Goal: Task Accomplishment & Management: Manage account settings

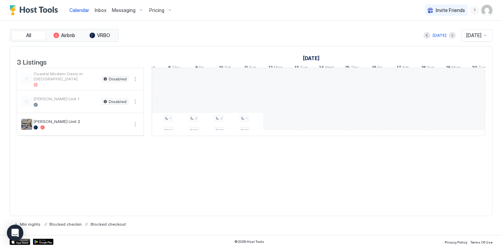
click at [271, 136] on div "1 $112 1 $112 1 $112 1 $112 2 $132 2 $132 1 $112 1 $112 1 $112 2 $132 2 $132 1 …" at bounding box center [73, 102] width 1347 height 68
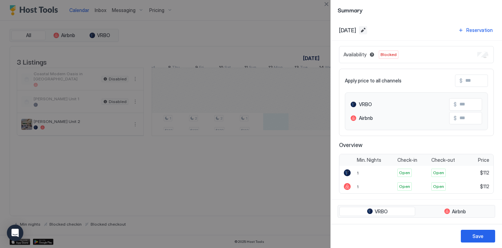
click at [367, 32] on button "Edit date range" at bounding box center [363, 30] width 8 height 8
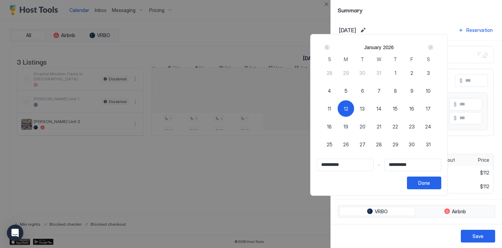
click at [434, 46] on div "Next" at bounding box center [430, 47] width 5 height 5
click at [434, 47] on div "Next" at bounding box center [430, 47] width 5 height 5
click at [365, 144] on span "31" at bounding box center [362, 144] width 5 height 7
type input "**********"
click at [330, 47] on div "Prev" at bounding box center [326, 47] width 5 height 5
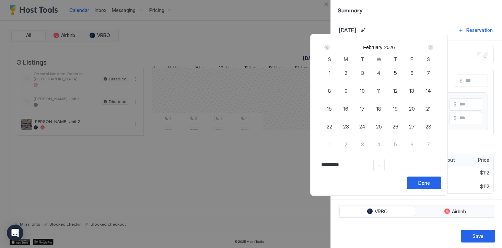
click at [255, 194] on div at bounding box center [251, 124] width 502 height 248
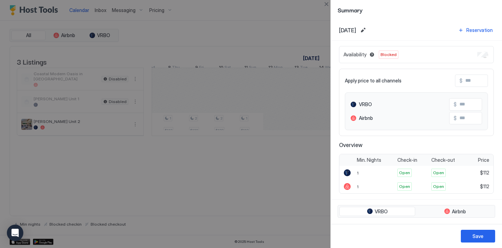
click at [268, 158] on div at bounding box center [251, 124] width 502 height 248
click at [300, 177] on div at bounding box center [251, 124] width 502 height 248
click at [473, 239] on div "Save" at bounding box center [478, 235] width 11 height 7
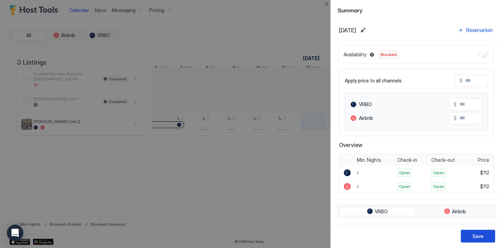
click at [486, 239] on button "Save" at bounding box center [478, 236] width 34 height 13
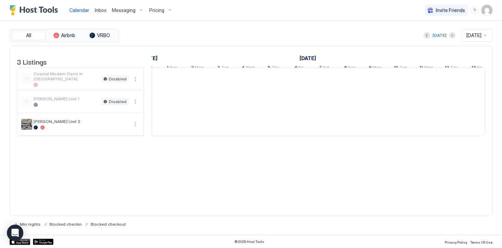
drag, startPoint x: 314, startPoint y: 129, endPoint x: 145, endPoint y: 130, distance: 168.9
click at [441, 33] on div "[DATE]" at bounding box center [442, 35] width 14 height 6
click at [377, 43] on div "All Airbnb VRBO Today Oct 2025 3 Listings April 2046 May 2046 June 2046 23 Mon …" at bounding box center [251, 128] width 483 height 198
click at [424, 38] on button "Previous month" at bounding box center [427, 35] width 7 height 7
click at [443, 33] on div "[DATE]" at bounding box center [442, 35] width 14 height 6
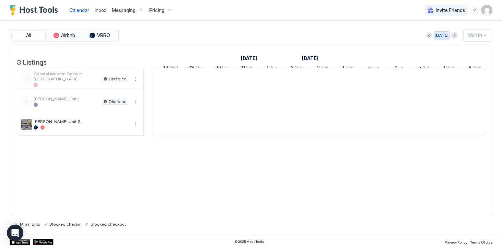
click at [444, 34] on div "[DATE]" at bounding box center [442, 35] width 14 height 6
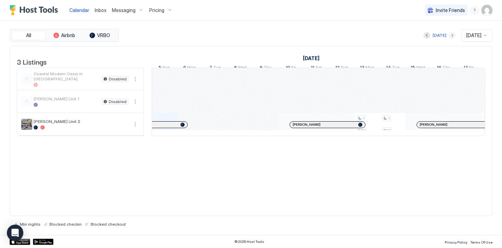
click at [449, 33] on button "Next month" at bounding box center [452, 35] width 7 height 7
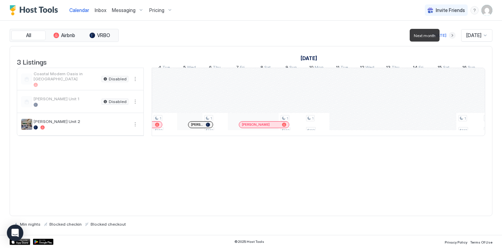
click at [449, 33] on button "Next month" at bounding box center [452, 35] width 7 height 7
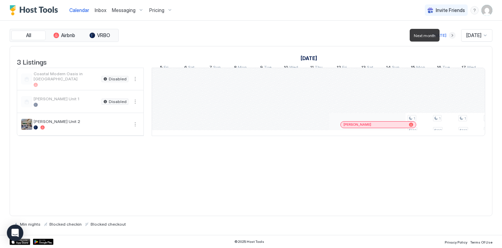
click at [449, 33] on button "Next month" at bounding box center [452, 35] width 7 height 7
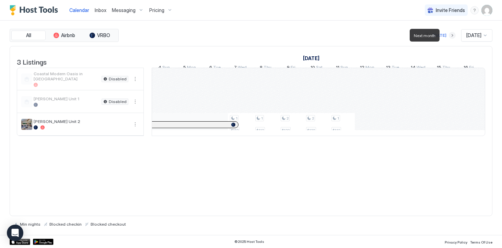
click at [449, 33] on button "Next month" at bounding box center [452, 35] width 7 height 7
click at [424, 37] on button "Previous month" at bounding box center [427, 35] width 7 height 7
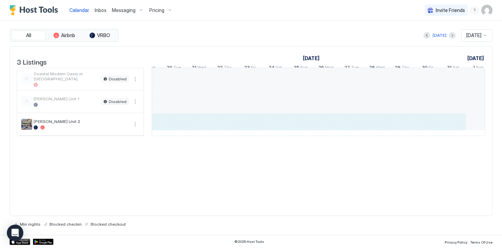
drag, startPoint x: 368, startPoint y: 129, endPoint x: 451, endPoint y: 130, distance: 83.8
click at [451, 130] on div "2 $132 1 $112 1 $112 1 $112 2 $132 2 $132 1 $112 Sanford Schulert" at bounding box center [47, 102] width 1347 height 68
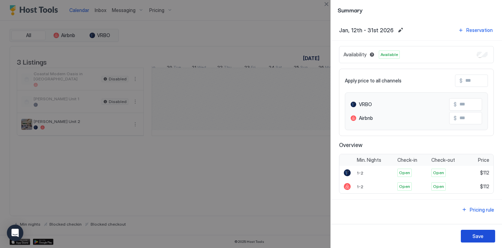
click at [489, 237] on button "Save" at bounding box center [478, 236] width 34 height 13
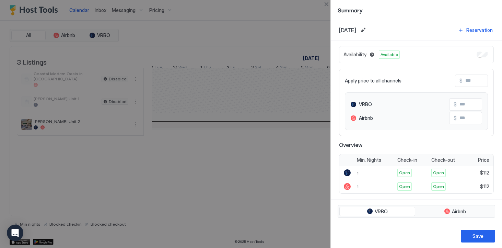
click at [236, 216] on div at bounding box center [251, 124] width 502 height 248
click at [490, 236] on button "Save" at bounding box center [478, 236] width 34 height 13
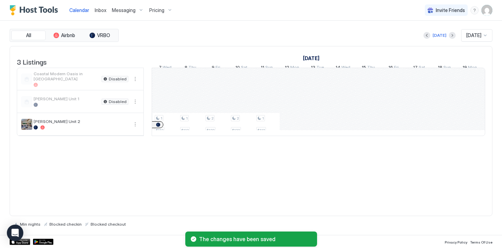
click at [294, 133] on div "2 $132 1 $112 1 $112 1 $112 2 $132 2 $132 1 $112 Sanford Schulert" at bounding box center [368, 102] width 1347 height 68
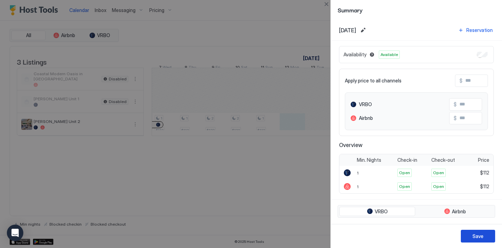
click at [493, 236] on button "Save" at bounding box center [478, 236] width 34 height 13
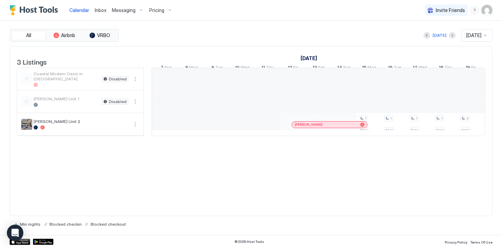
scroll to position [0, 552]
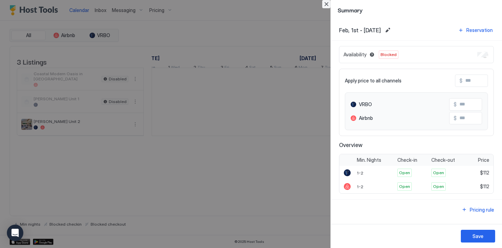
click at [327, 3] on button "Close" at bounding box center [326, 4] width 8 height 8
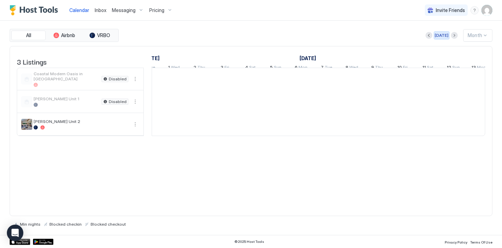
click at [443, 36] on div "[DATE]" at bounding box center [442, 35] width 14 height 6
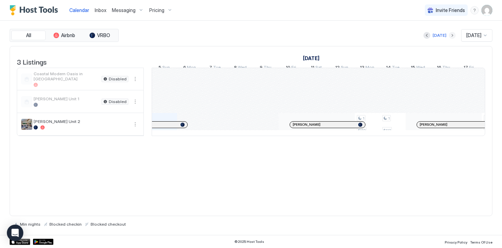
click at [449, 37] on button "Next month" at bounding box center [452, 35] width 7 height 7
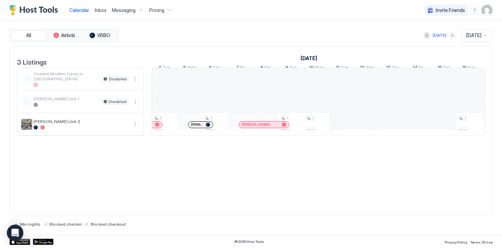
click at [449, 37] on button "Next month" at bounding box center [452, 35] width 7 height 7
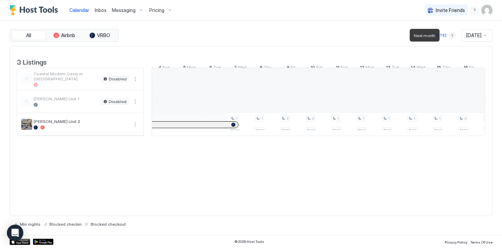
click at [449, 37] on button "Next month" at bounding box center [452, 35] width 7 height 7
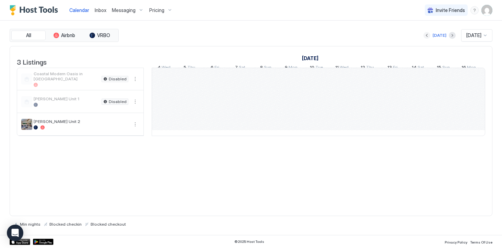
click at [424, 36] on button "Previous month" at bounding box center [427, 35] width 7 height 7
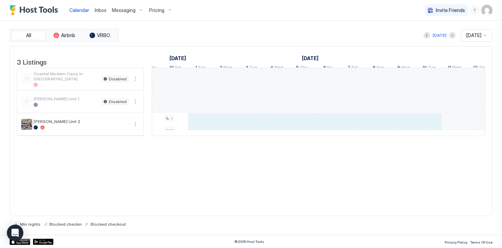
drag, startPoint x: 195, startPoint y: 131, endPoint x: 431, endPoint y: 130, distance: 235.2
click at [431, 130] on div "2 $132 2 $132 1 $112 1 $112 1 $112 1 $112 1 $112 2 $132 2 $132 1 $112 1 $112 1 …" at bounding box center [277, 102] width 1347 height 68
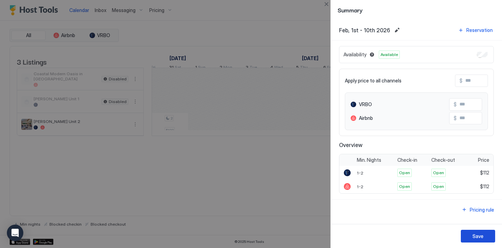
click at [479, 239] on div "Save" at bounding box center [478, 235] width 11 height 7
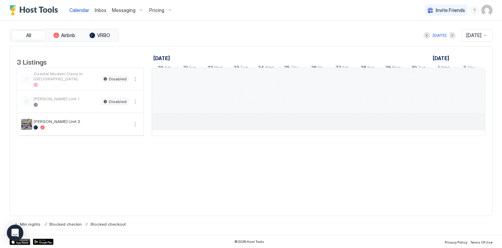
scroll to position [0, 381]
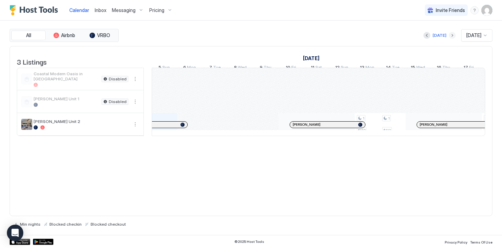
click at [449, 32] on button "Next month" at bounding box center [452, 35] width 7 height 7
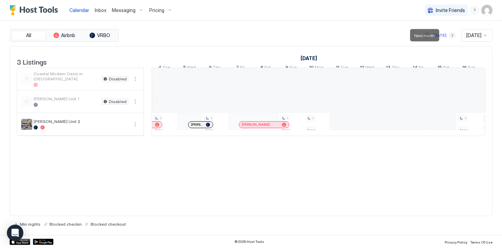
click at [449, 32] on button "Next month" at bounding box center [452, 35] width 7 height 7
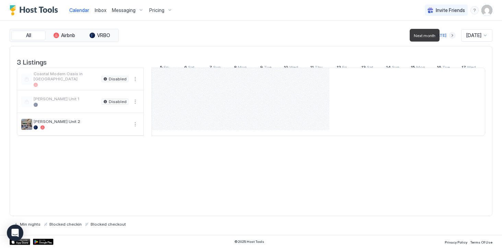
click at [449, 32] on button "Next month" at bounding box center [452, 35] width 7 height 7
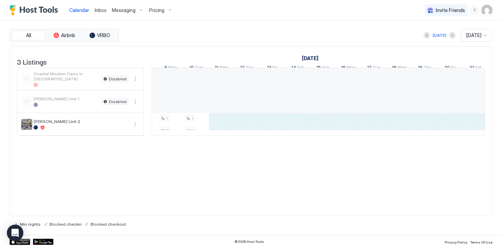
scroll to position [0, 505]
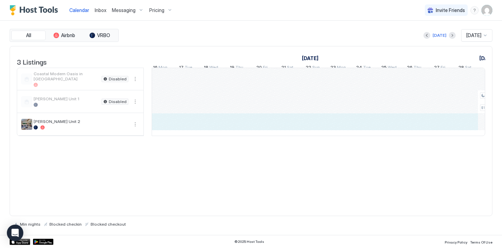
drag, startPoint x: 231, startPoint y: 129, endPoint x: 467, endPoint y: 128, distance: 235.5
click at [467, 128] on div "1 $112 1 $112 1 $112 2 $132 2 $132 1 $112 1 $112 1 $112 1 $112 1 $112 2 $132 2 …" at bounding box center [135, 102] width 1347 height 68
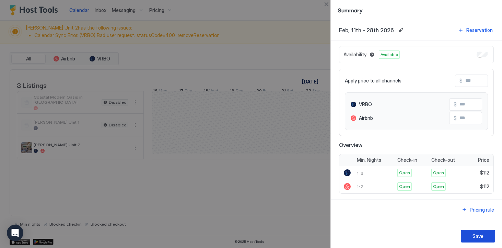
click at [484, 238] on button "Save" at bounding box center [478, 236] width 34 height 13
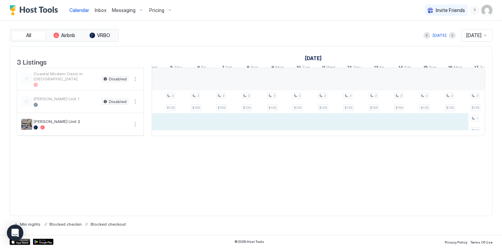
drag, startPoint x: 210, startPoint y: 129, endPoint x: 455, endPoint y: 128, distance: 244.8
click at [455, 128] on div "1 $112 1 $112 1 $112 1 $112 2 $132 2 $132 1 $112 1 $112 1 $112 1 $112 1 $112 2 …" at bounding box center [227, 102] width 1347 height 68
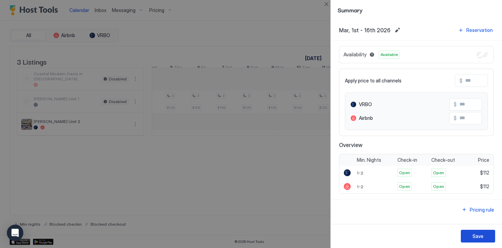
click at [490, 234] on button "Save" at bounding box center [478, 236] width 34 height 13
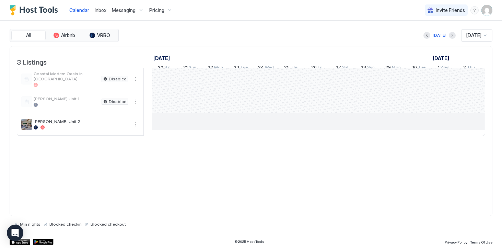
scroll to position [0, 381]
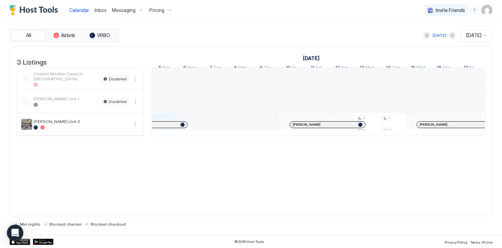
click at [165, 15] on div "Pricing" at bounding box center [161, 10] width 29 height 12
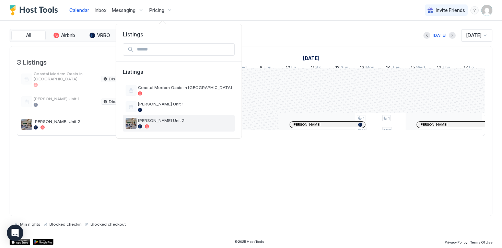
click at [165, 121] on span "[PERSON_NAME] Unit 2" at bounding box center [185, 120] width 94 height 5
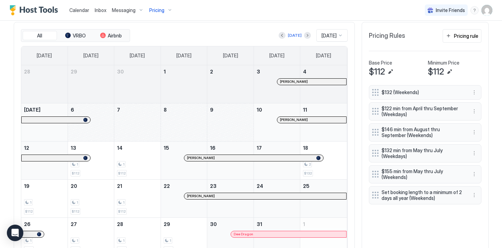
scroll to position [208, 0]
click at [389, 72] on button "Edit" at bounding box center [391, 72] width 8 height 8
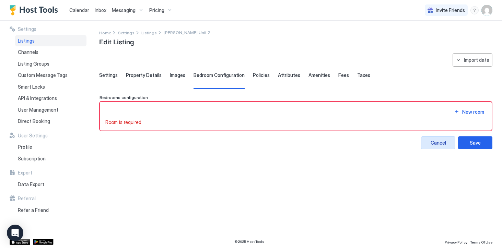
click at [447, 142] on button "Cancel" at bounding box center [438, 142] width 34 height 13
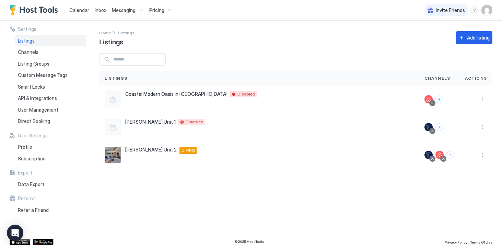
click at [156, 9] on span "Pricing" at bounding box center [156, 10] width 15 height 6
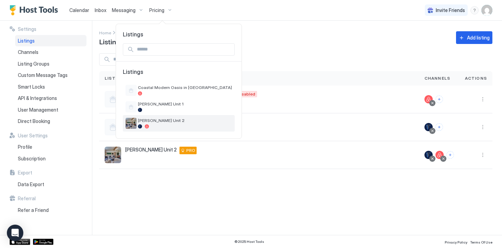
click at [165, 126] on div at bounding box center [185, 126] width 94 height 4
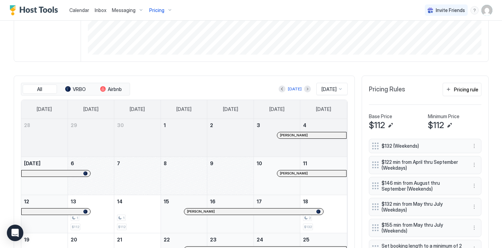
scroll to position [182, 0]
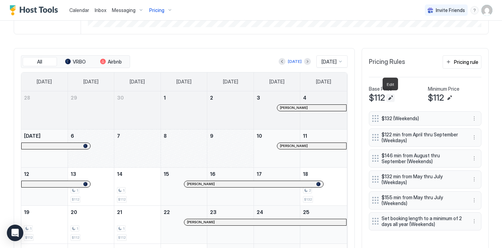
click at [389, 96] on button "Edit" at bounding box center [391, 98] width 8 height 8
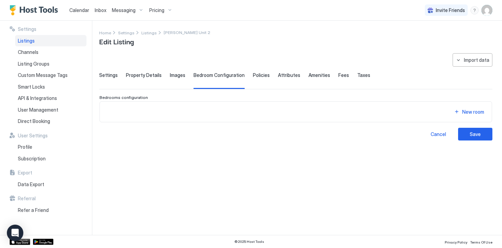
click at [106, 74] on span "Settings" at bounding box center [108, 75] width 19 height 6
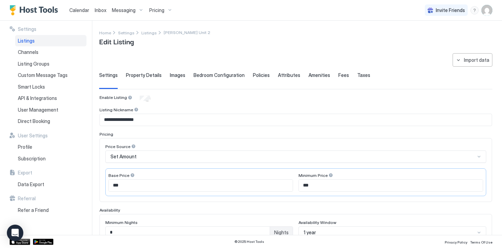
scroll to position [100, 0]
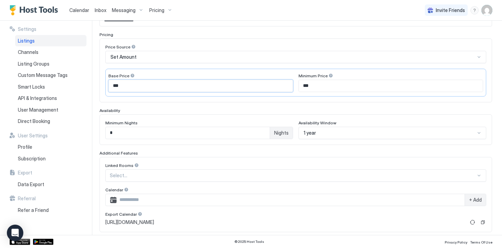
click at [192, 87] on input "***" at bounding box center [201, 86] width 184 height 12
type input "***"
click at [353, 89] on input "***" at bounding box center [391, 86] width 184 height 12
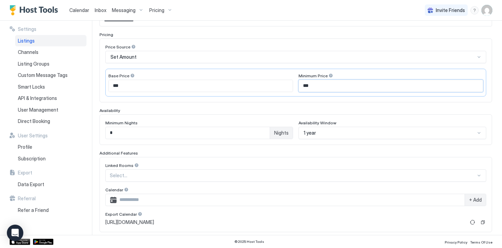
type input "***"
click at [396, 30] on div "**********" at bounding box center [296, 141] width 393 height 292
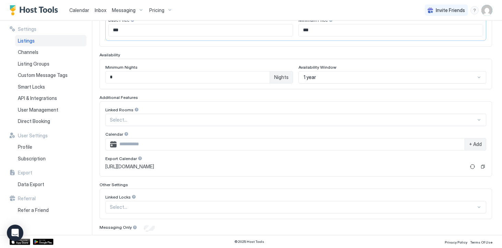
scroll to position [178, 0]
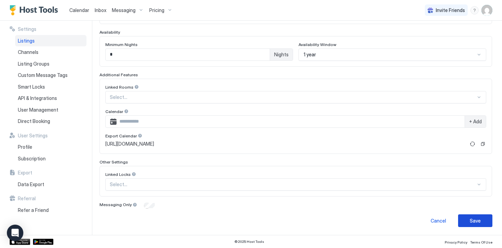
click at [491, 220] on button "Save" at bounding box center [475, 220] width 34 height 13
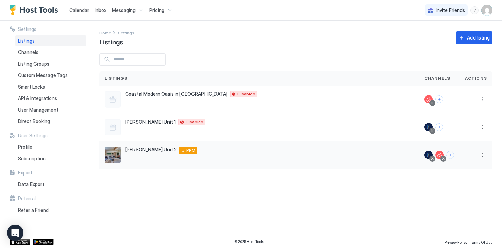
click at [476, 158] on div at bounding box center [476, 155] width 22 height 8
click at [159, 5] on div "Pricing" at bounding box center [161, 10] width 29 height 12
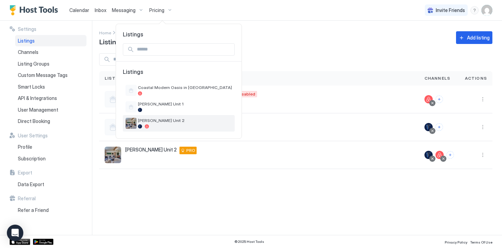
click at [160, 121] on span "[PERSON_NAME] Unit 2" at bounding box center [185, 120] width 94 height 5
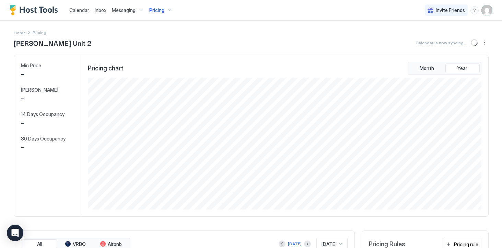
scroll to position [132, 395]
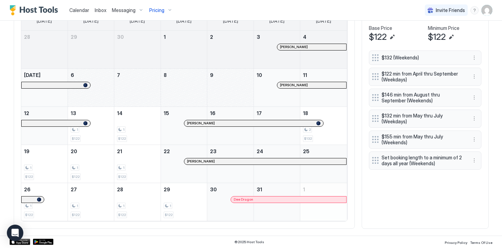
scroll to position [232, 0]
